Goal: Book appointment/travel/reservation

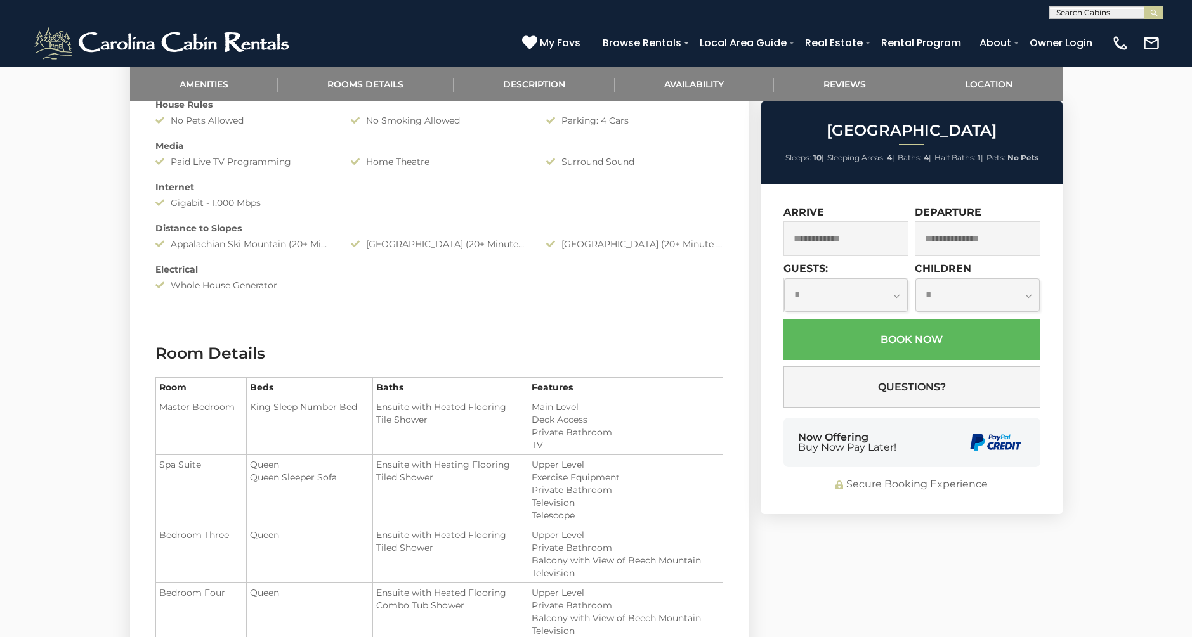
scroll to position [976, 0]
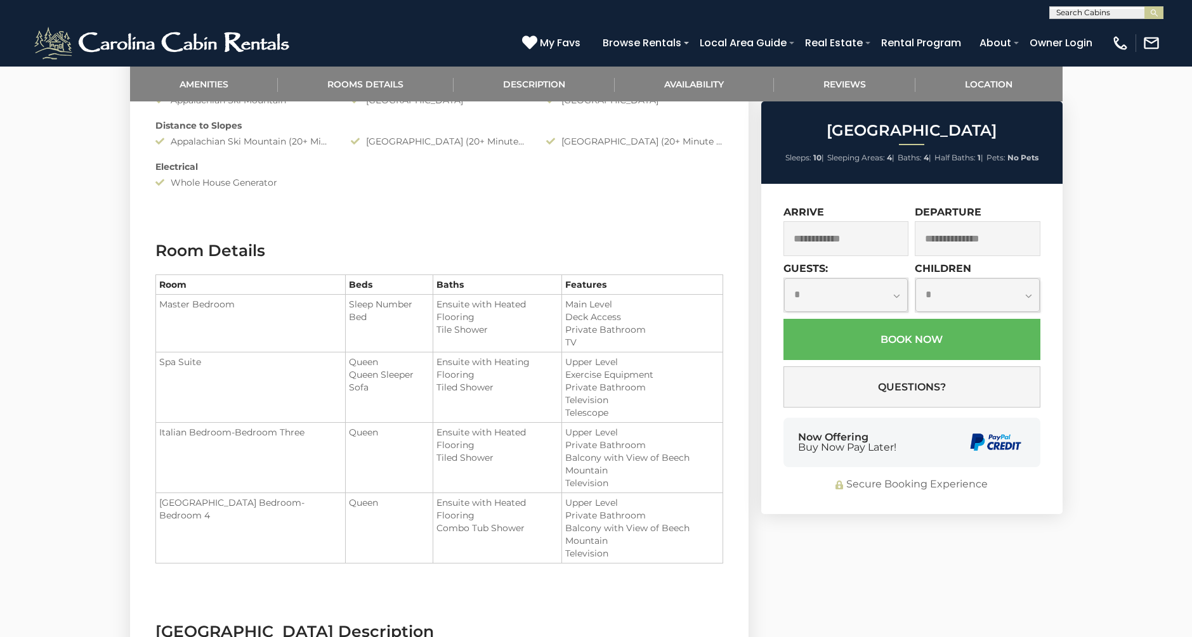
scroll to position [1109, 0]
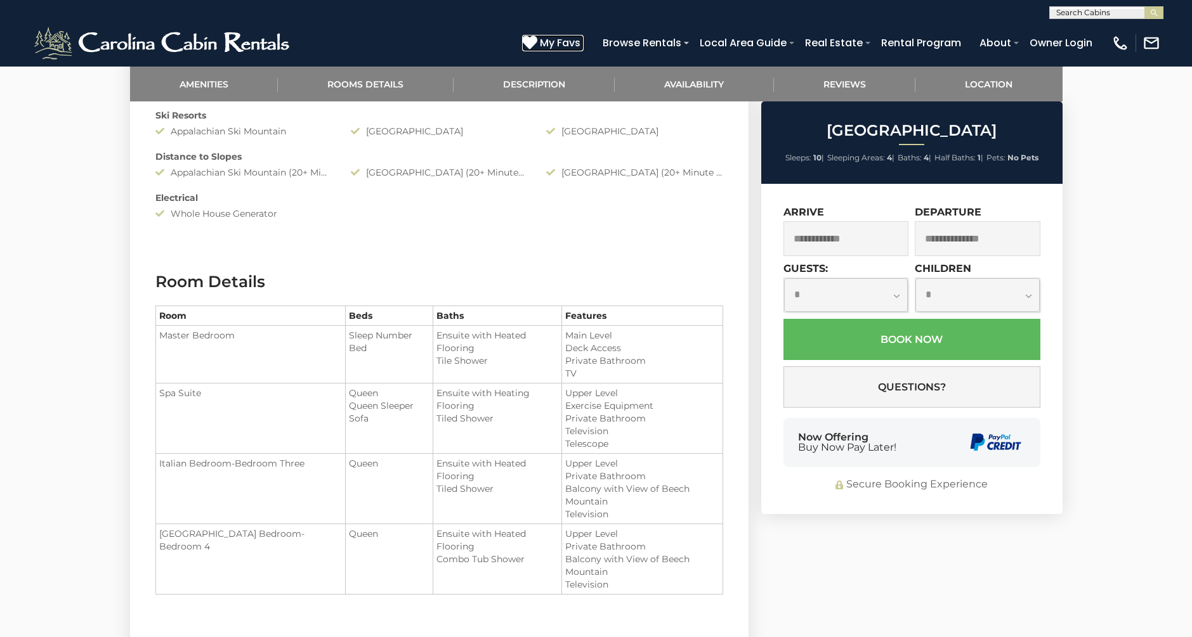
click at [560, 44] on span "My Favs" at bounding box center [560, 43] width 41 height 16
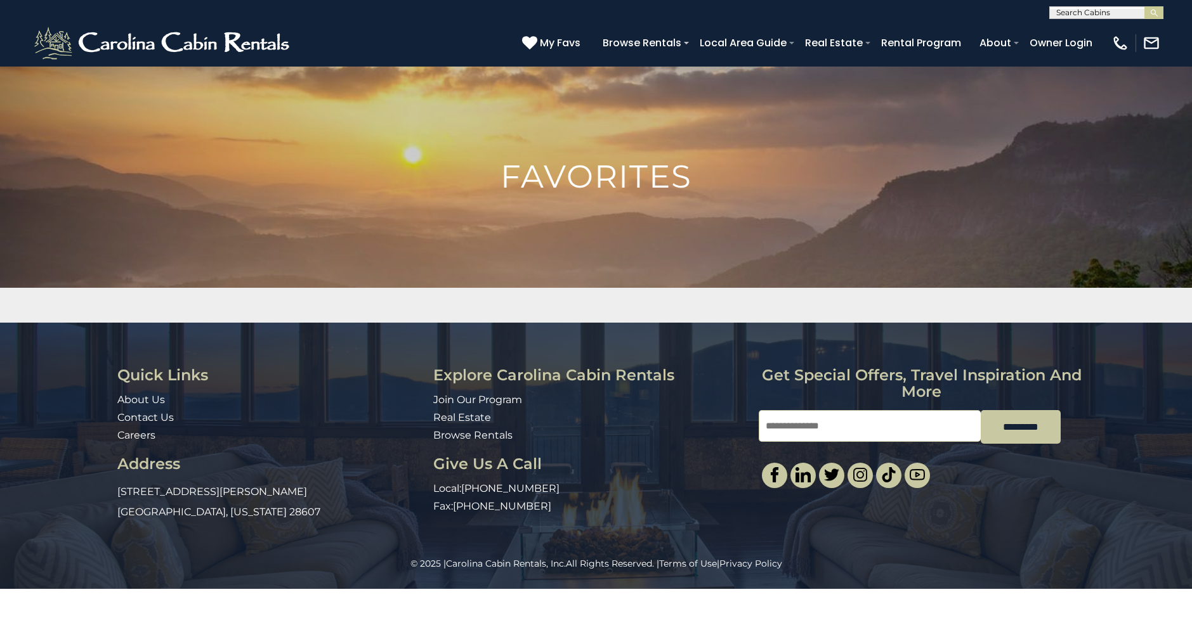
scroll to position [1, 0]
click at [1076, 13] on input "text" at bounding box center [1105, 14] width 111 height 13
type input "****"
click at [1088, 58] on li "Mont allori Stone Lodge" at bounding box center [1106, 61] width 113 height 23
click at [1153, 13] on img "submit" at bounding box center [1154, 13] width 10 height 10
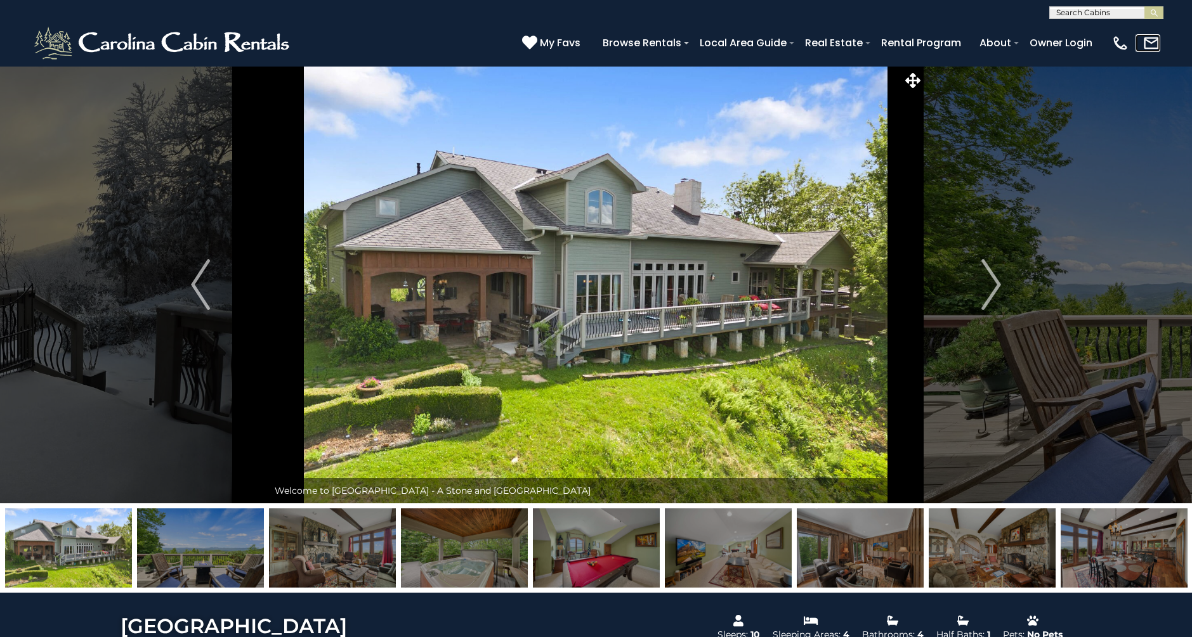
click at [1149, 45] on img at bounding box center [1151, 43] width 18 height 18
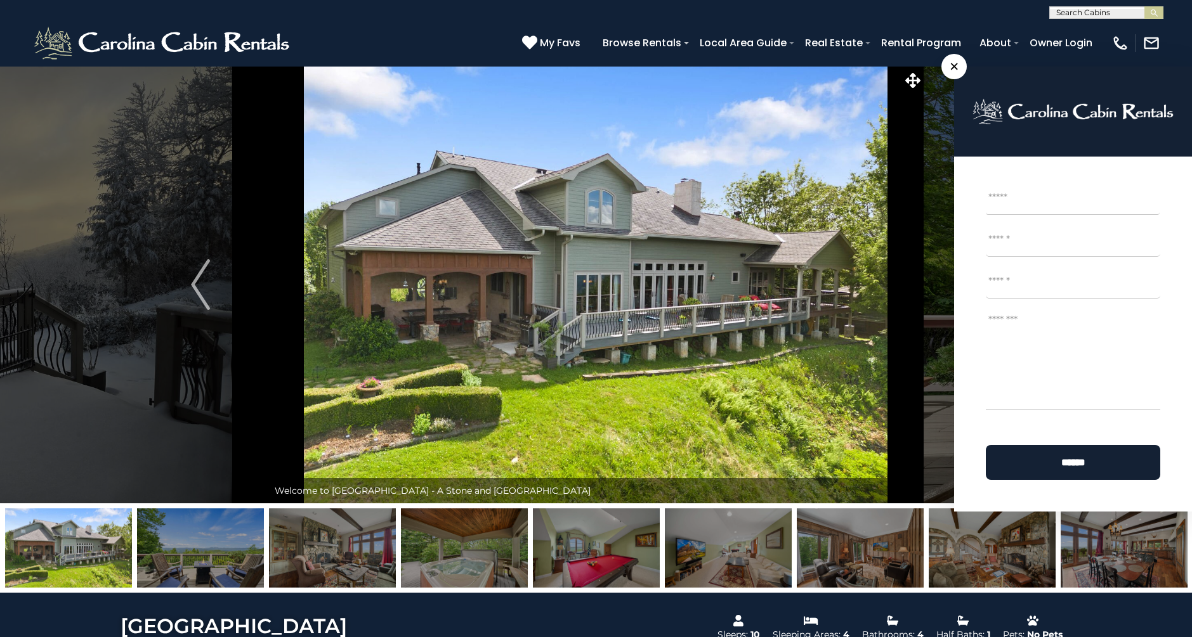
click at [956, 65] on span "×" at bounding box center [953, 66] width 25 height 25
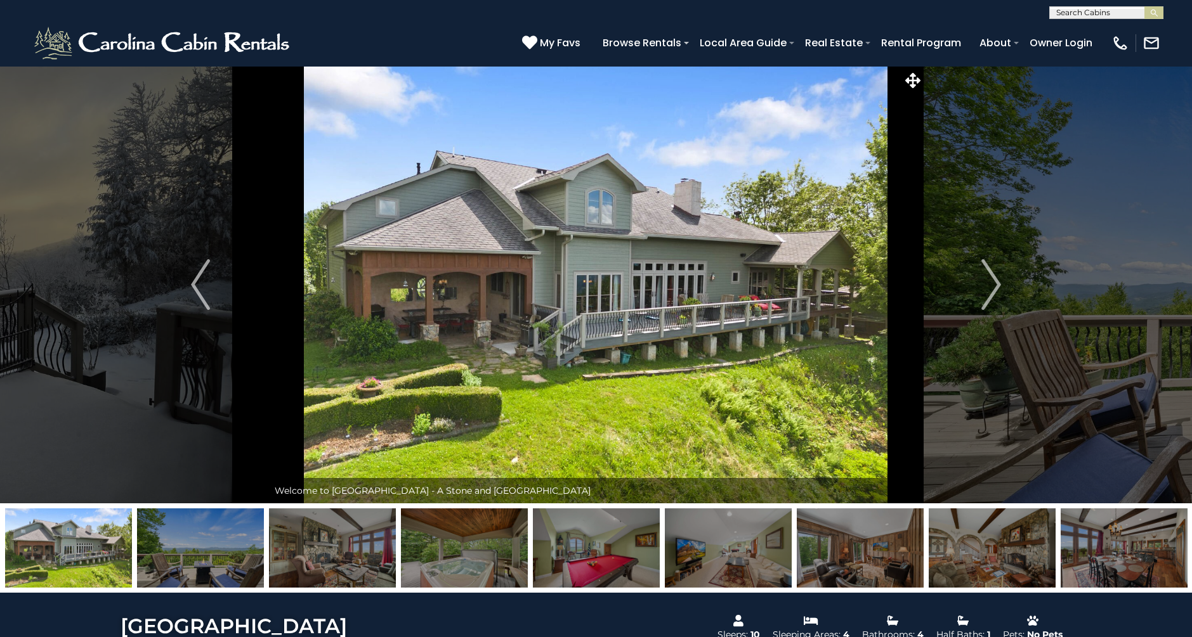
click at [420, 177] on img at bounding box center [595, 285] width 655 height 438
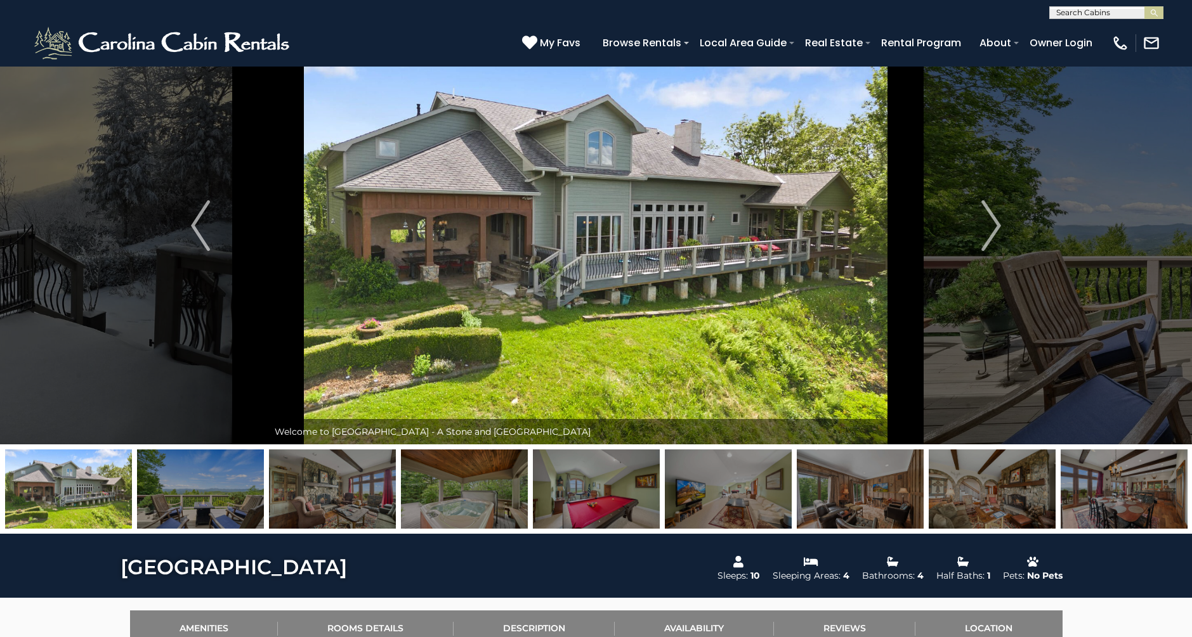
scroll to position [60, 0]
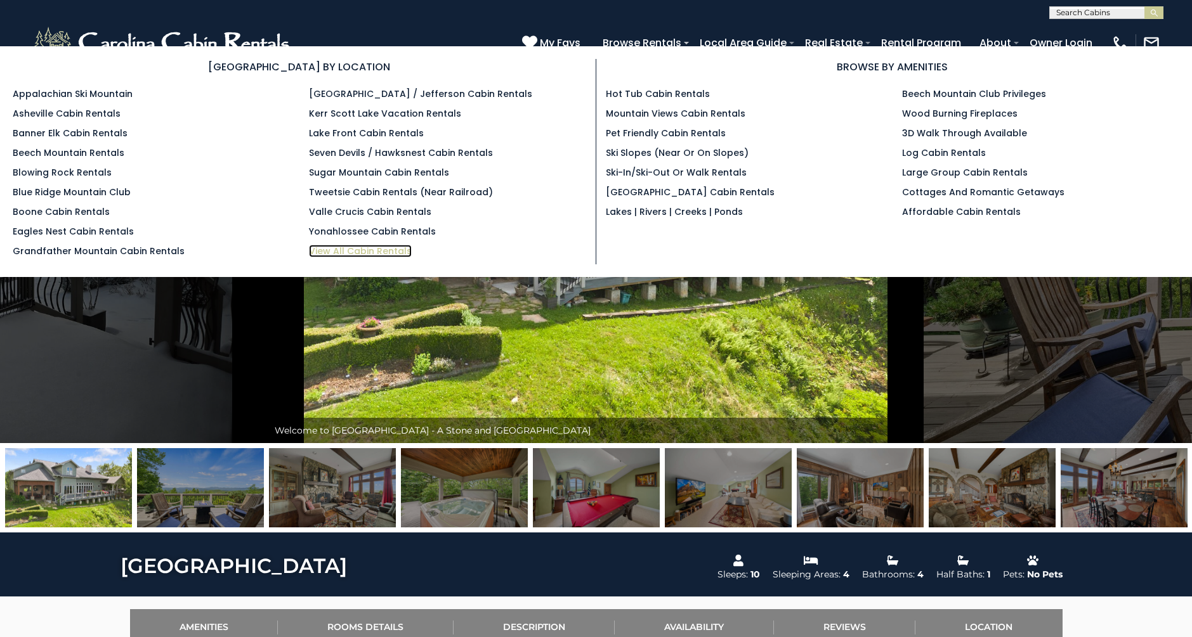
click at [396, 254] on link "View All Cabin Rentals" at bounding box center [360, 251] width 103 height 13
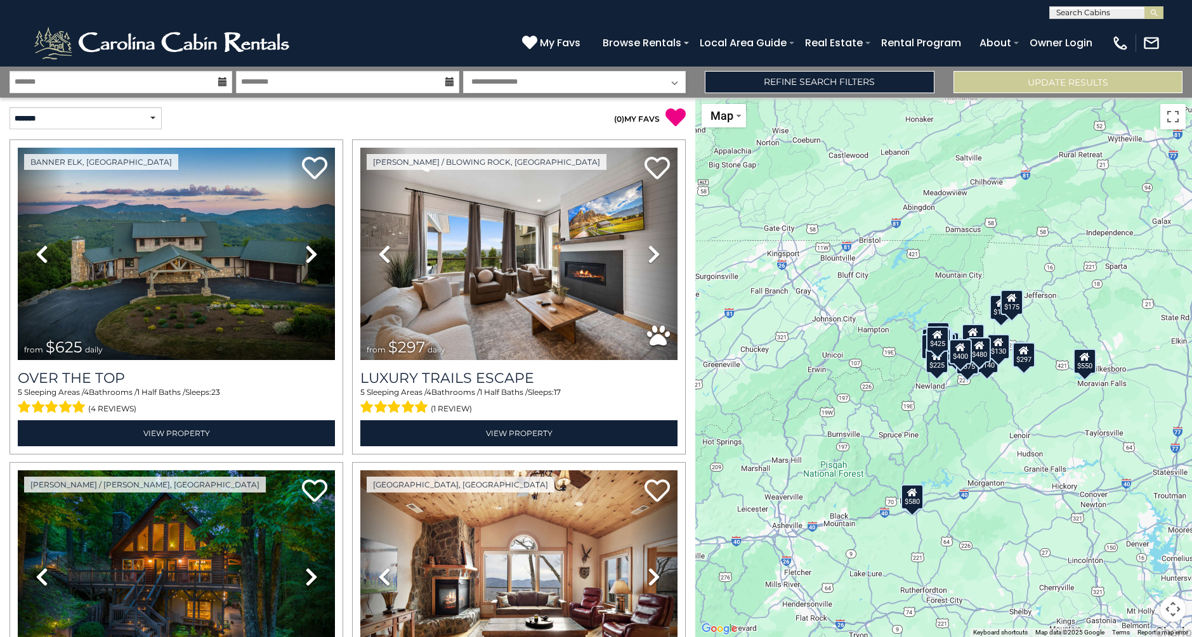
click at [679, 117] on icon at bounding box center [675, 117] width 20 height 20
click at [739, 90] on link "Refine Search Filters" at bounding box center [819, 82] width 229 height 22
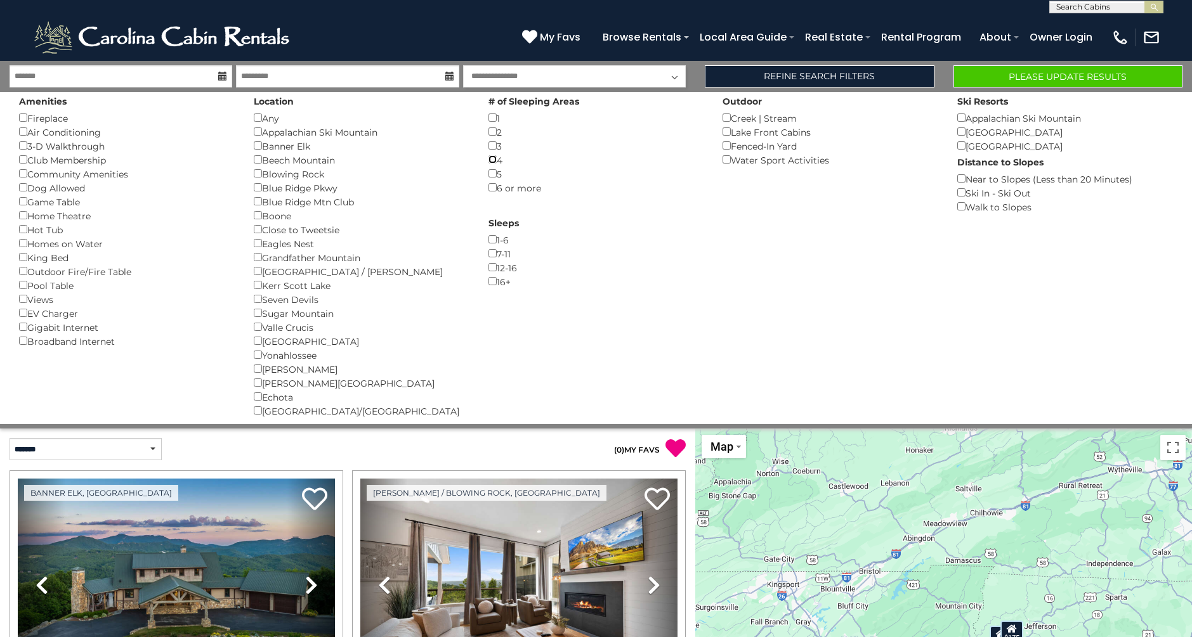
scroll to position [8, 0]
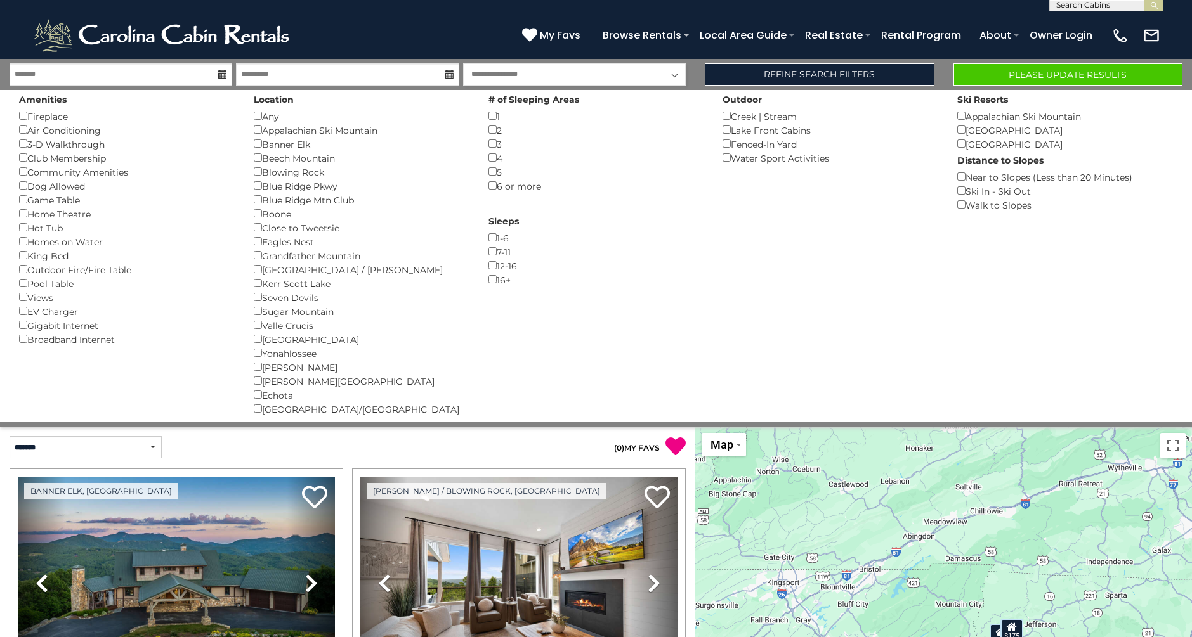
click at [258, 135] on div "Appalachian Ski Mountain ()" at bounding box center [362, 130] width 216 height 14
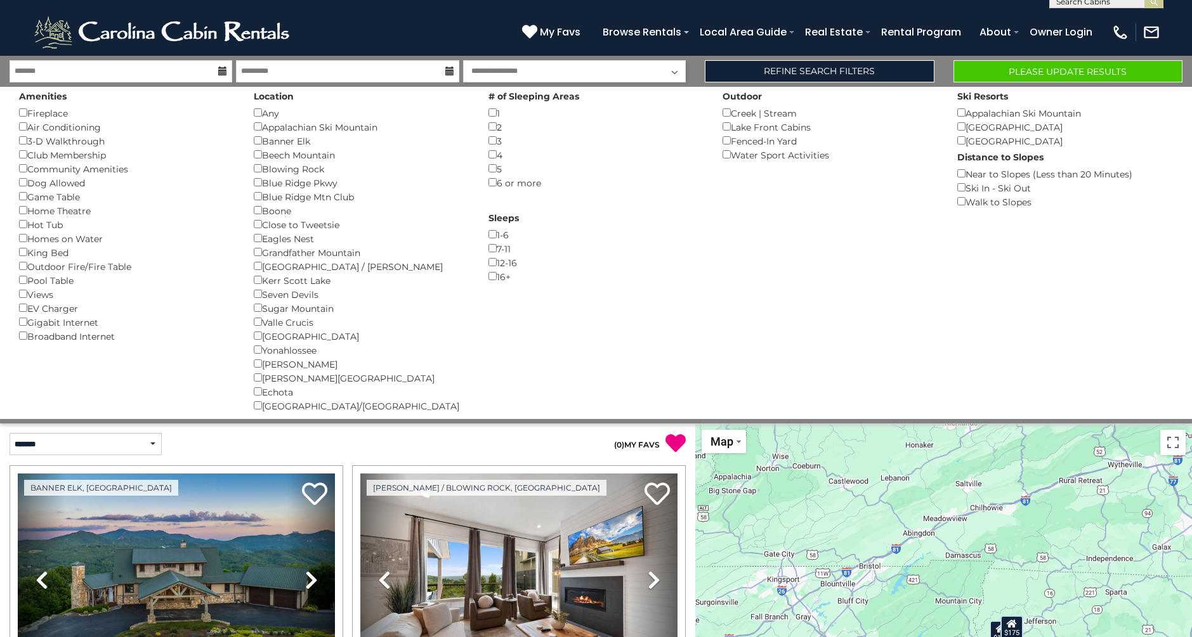
click at [258, 134] on div "Banner Elk ()" at bounding box center [362, 141] width 216 height 14
click at [604, 444] on p "( 0 ) MY FAVS" at bounding box center [517, 443] width 338 height 21
click at [561, 71] on select "**********" at bounding box center [574, 71] width 223 height 22
click at [777, 72] on link "Refine Search Filters" at bounding box center [819, 71] width 229 height 22
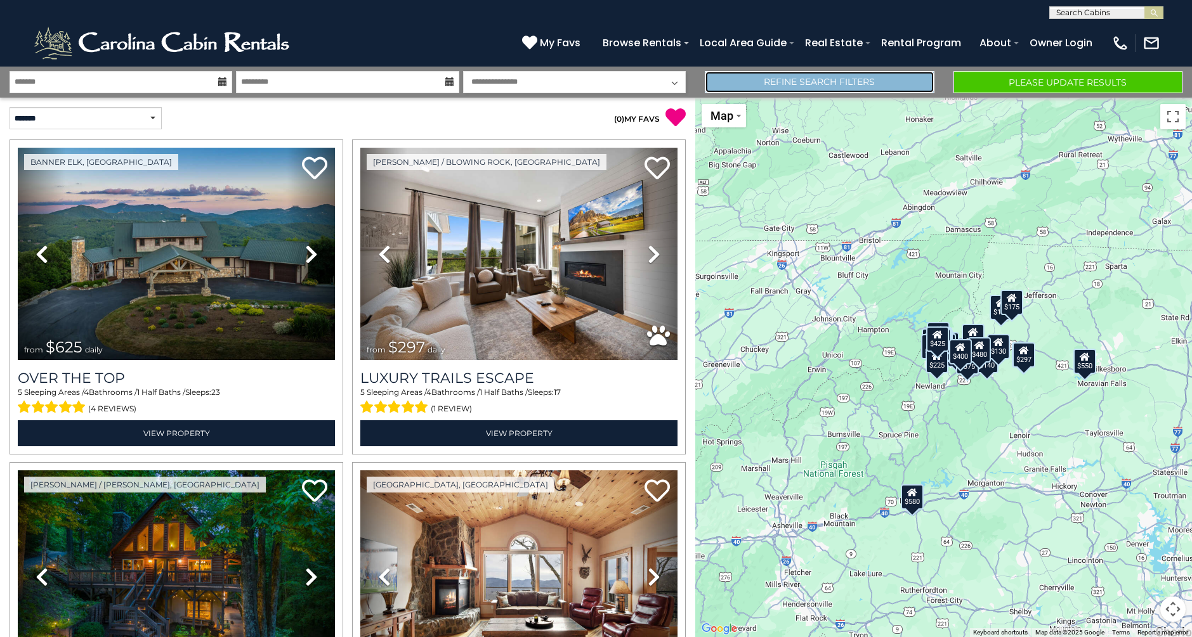
scroll to position [0, 0]
click at [777, 72] on link "Refine Search Filters" at bounding box center [819, 82] width 229 height 22
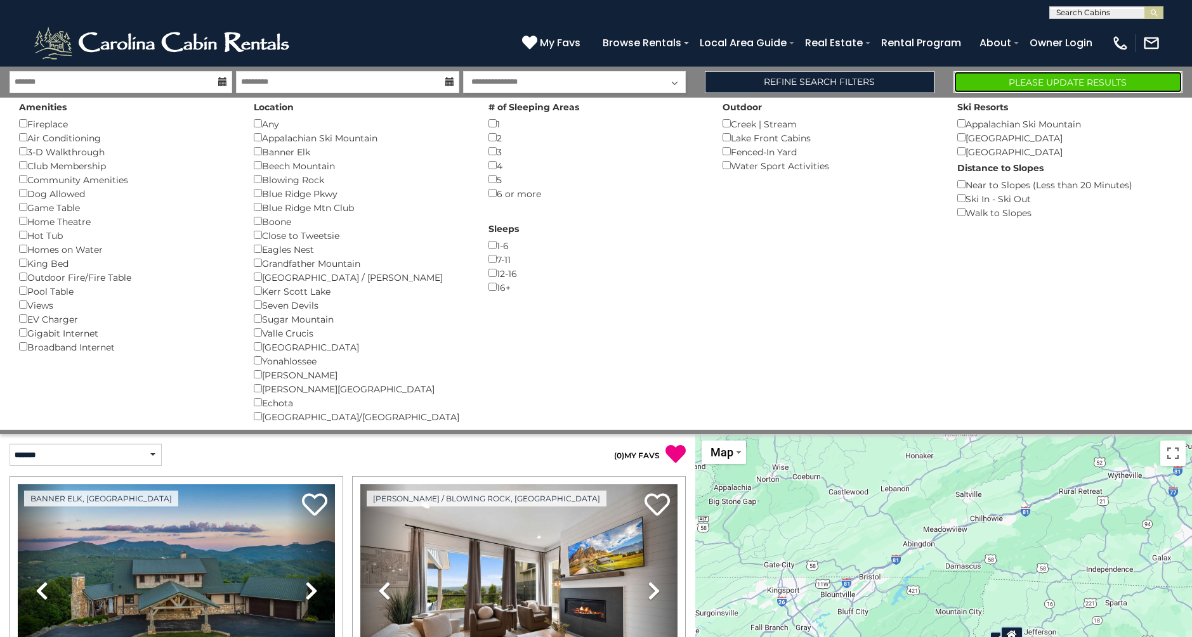
click at [1046, 78] on button "Please Update Results" at bounding box center [1067, 82] width 229 height 22
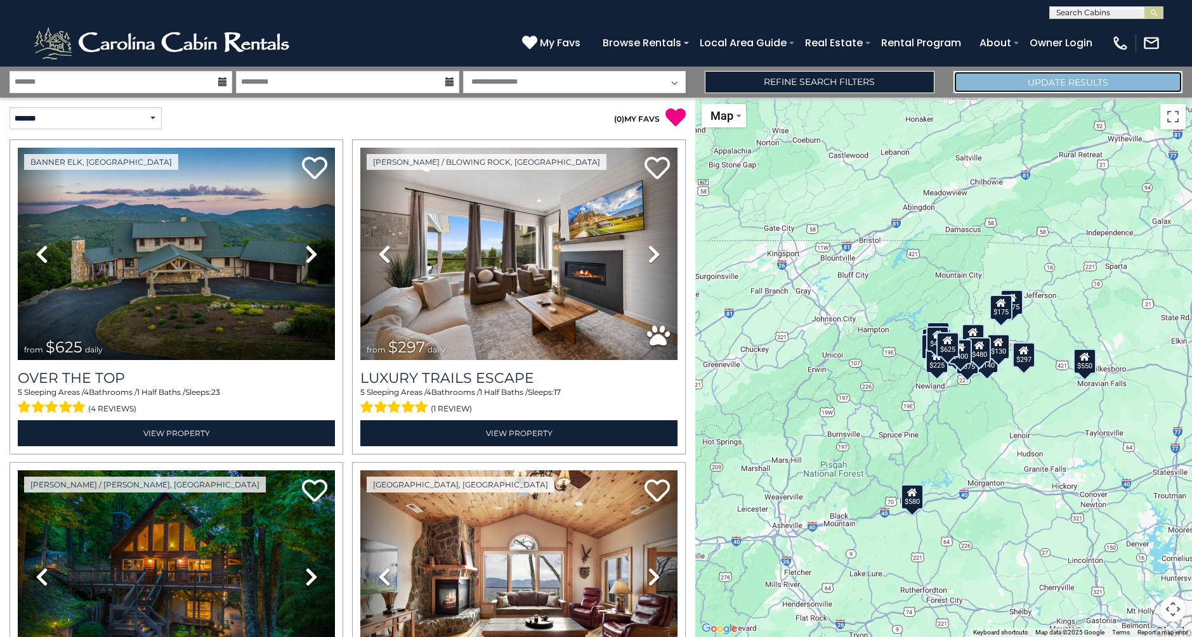
click at [977, 75] on button "Update Results" at bounding box center [1067, 82] width 229 height 22
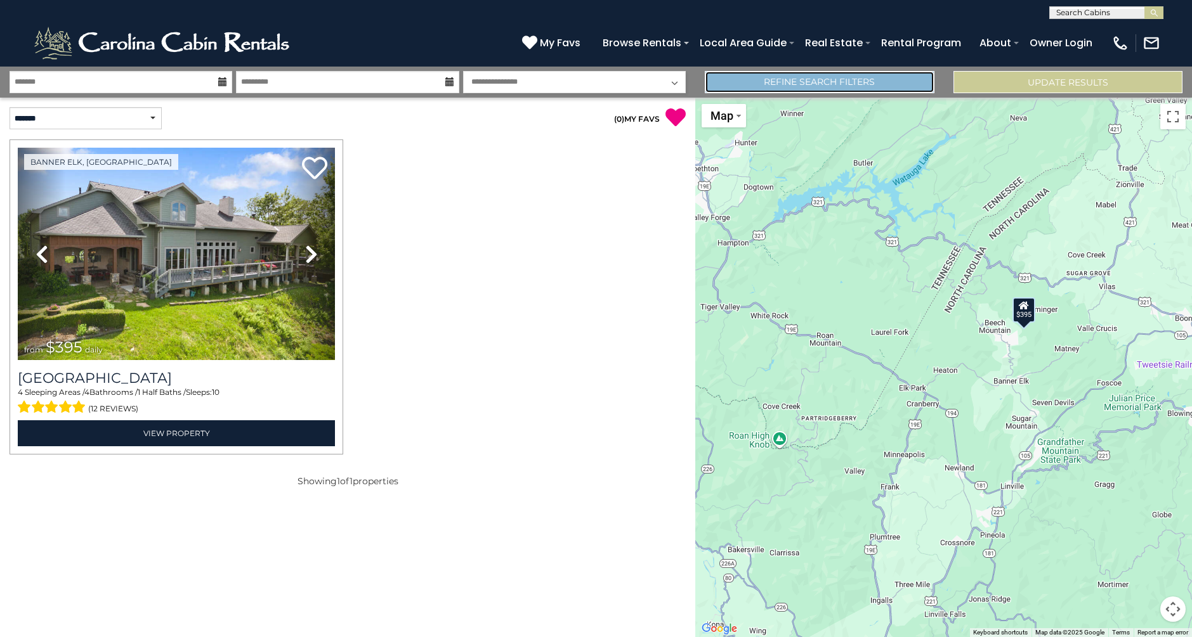
click at [851, 79] on link "Refine Search Filters" at bounding box center [819, 82] width 229 height 22
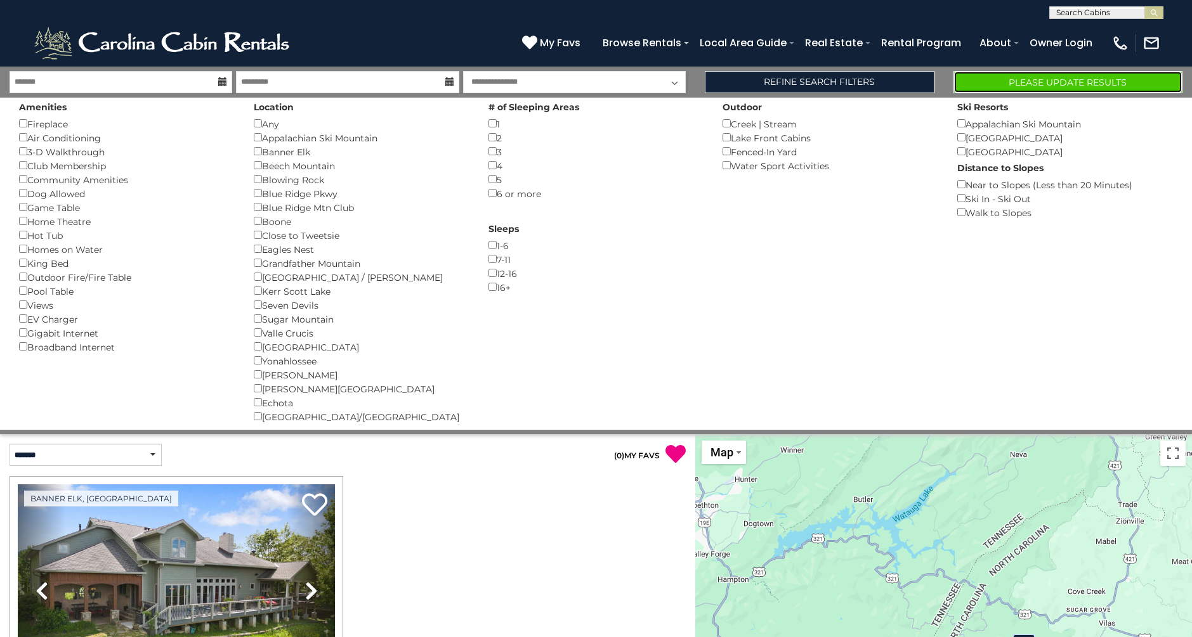
click at [1035, 75] on button "Please Update Results" at bounding box center [1067, 82] width 229 height 22
